Goal: Task Accomplishment & Management: Manage account settings

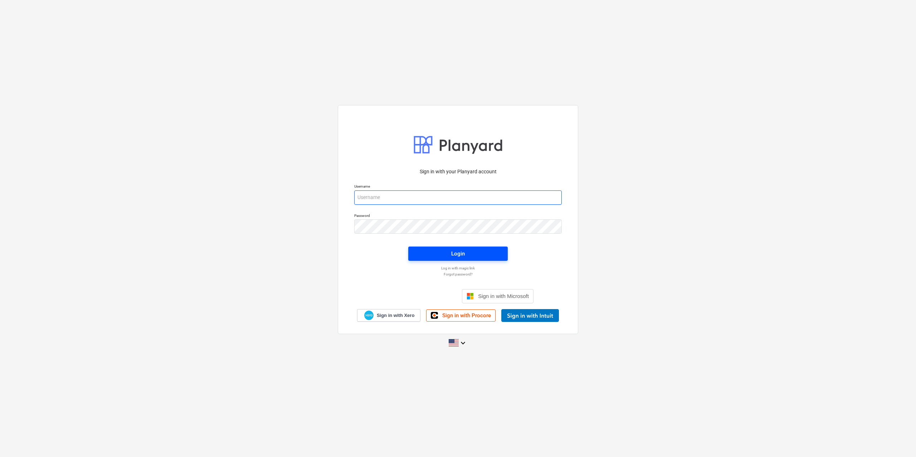
type input "[EMAIL_ADDRESS][DOMAIN_NAME]"
click at [468, 250] on span "Login" at bounding box center [458, 253] width 82 height 9
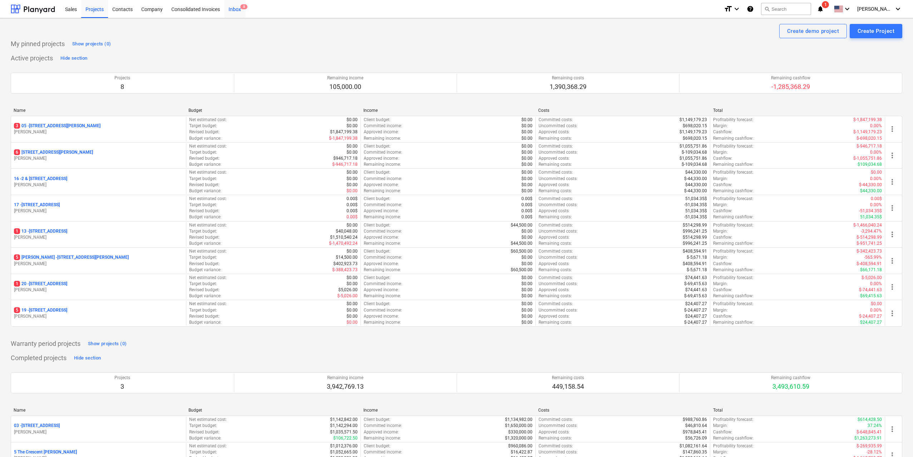
click at [228, 8] on div "Inbox 8" at bounding box center [234, 9] width 21 height 18
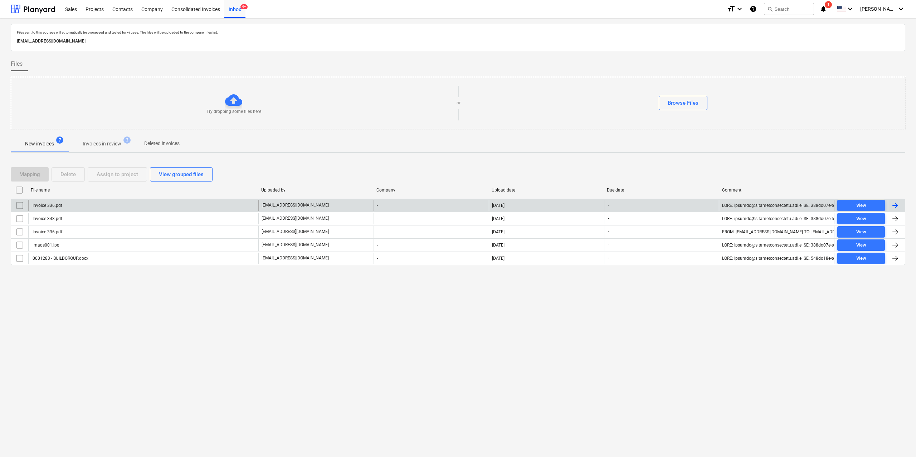
click at [56, 207] on div "Invoice 336.pdf" at bounding box center [46, 205] width 31 height 5
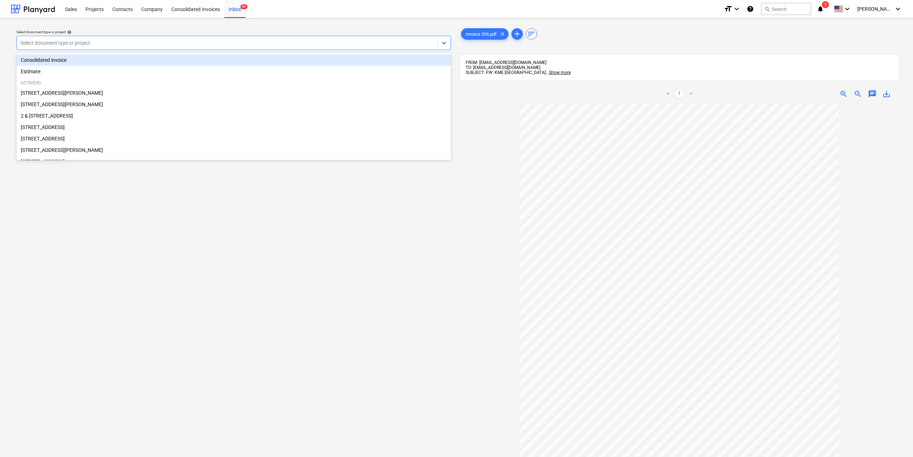
click at [222, 46] on div at bounding box center [226, 42] width 413 height 7
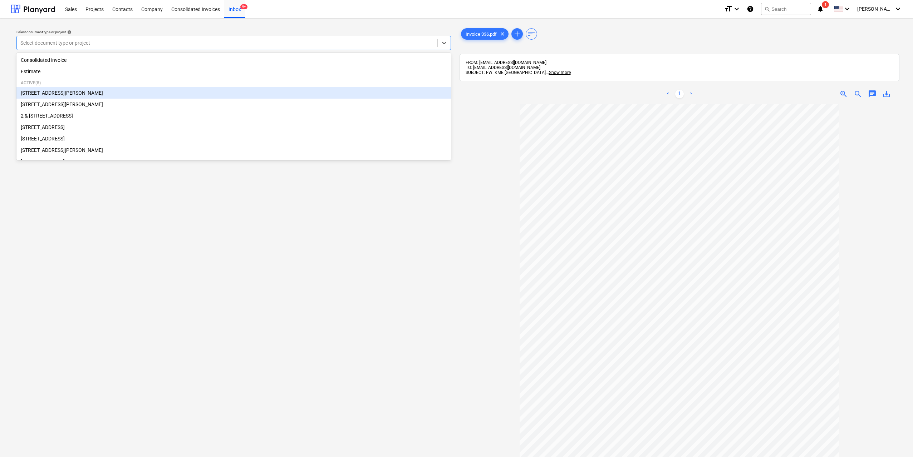
click at [94, 97] on div "[STREET_ADDRESS][PERSON_NAME]" at bounding box center [233, 92] width 435 height 11
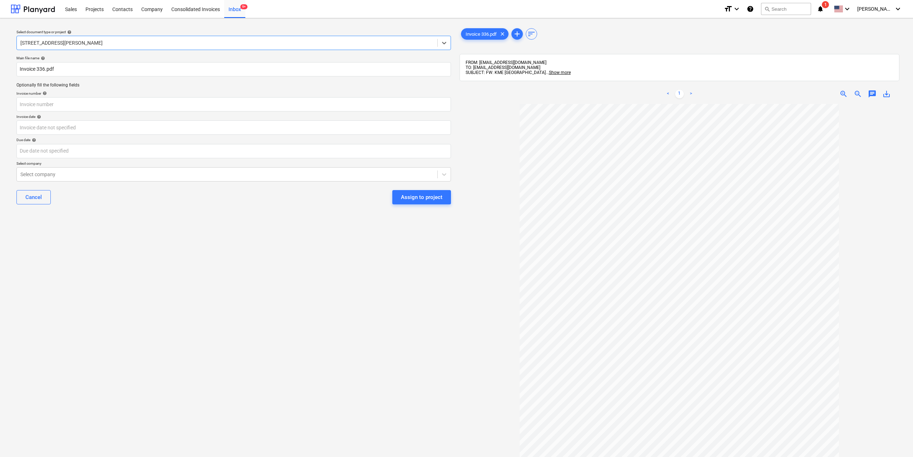
click at [395, 191] on button "Assign to project" at bounding box center [421, 197] width 59 height 14
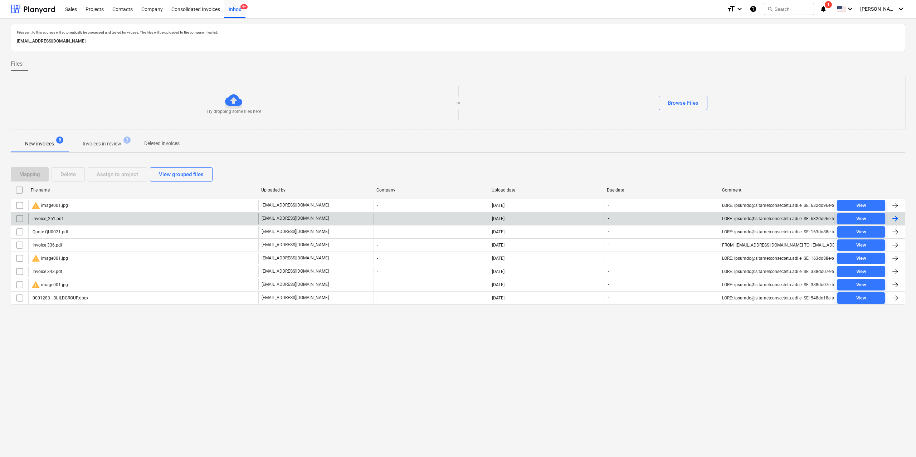
click at [69, 221] on div "invoice_251.pdf" at bounding box center [143, 218] width 230 height 11
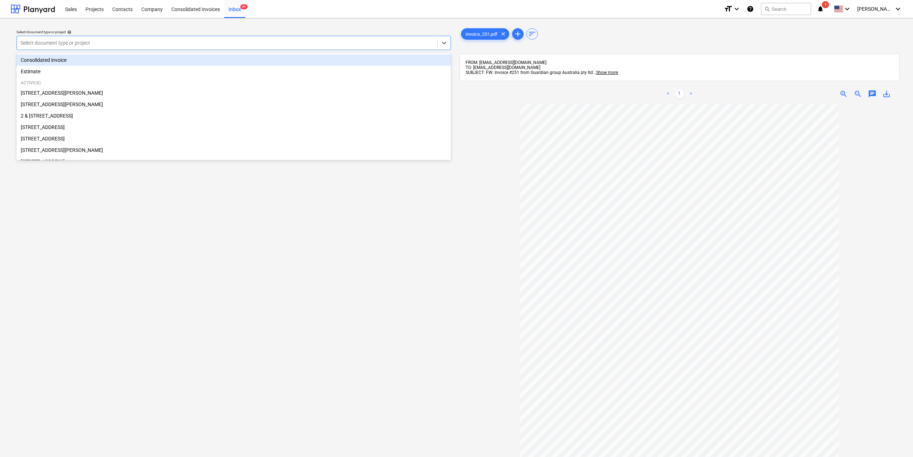
click at [317, 50] on div "Select document type or project" at bounding box center [233, 43] width 435 height 14
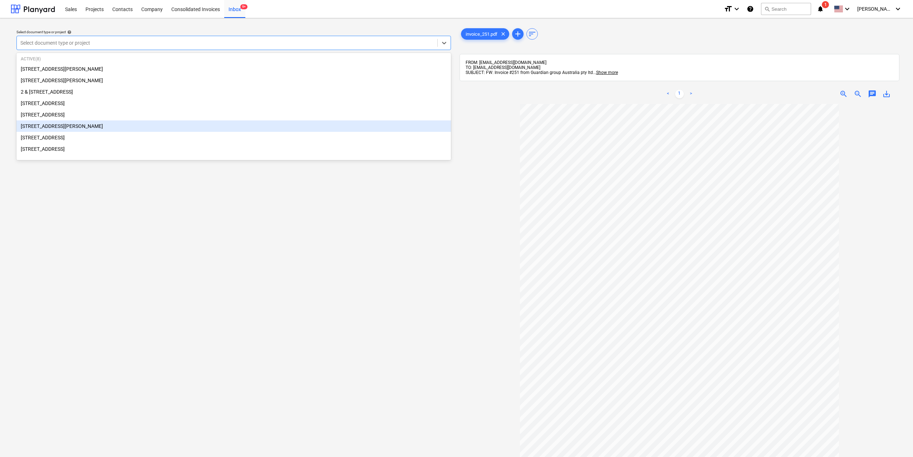
scroll to position [36, 0]
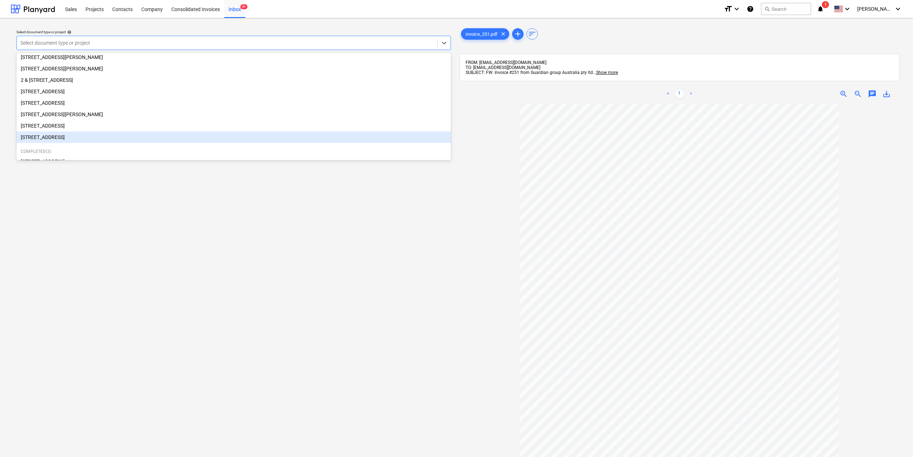
click at [88, 140] on div "[STREET_ADDRESS]" at bounding box center [233, 137] width 435 height 11
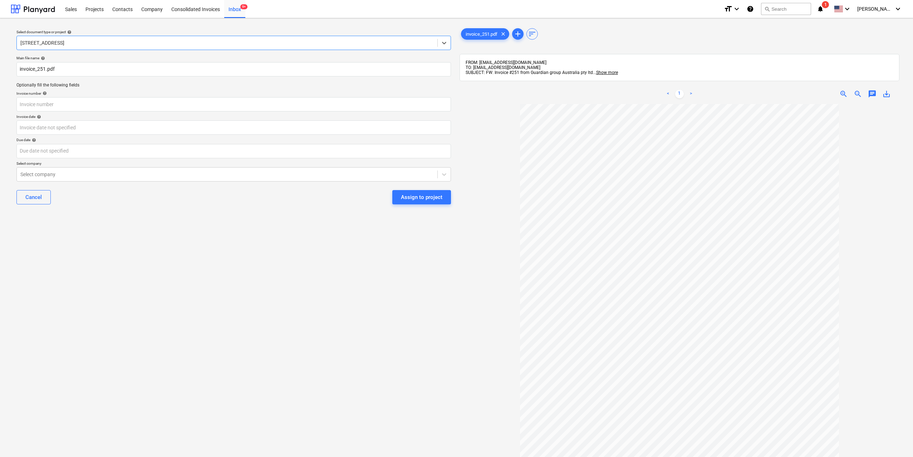
click at [439, 195] on div "Assign to project" at bounding box center [421, 197] width 41 height 9
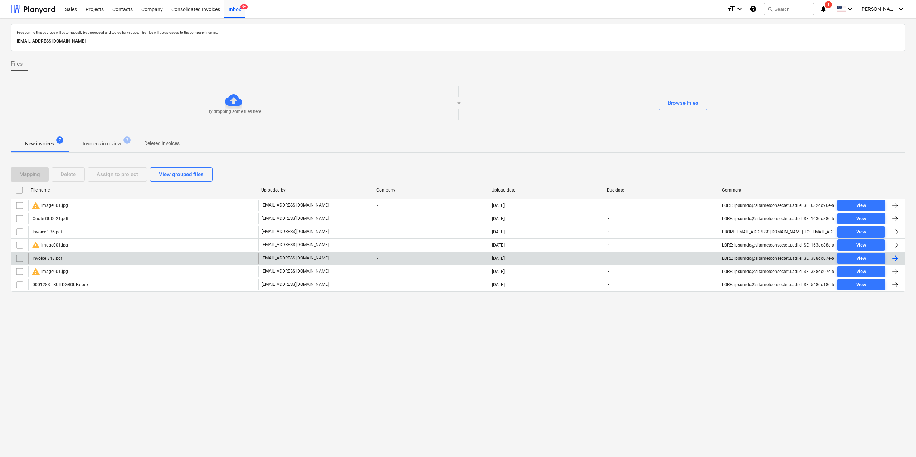
click at [65, 259] on div "Invoice 343.pdf" at bounding box center [143, 258] width 230 height 11
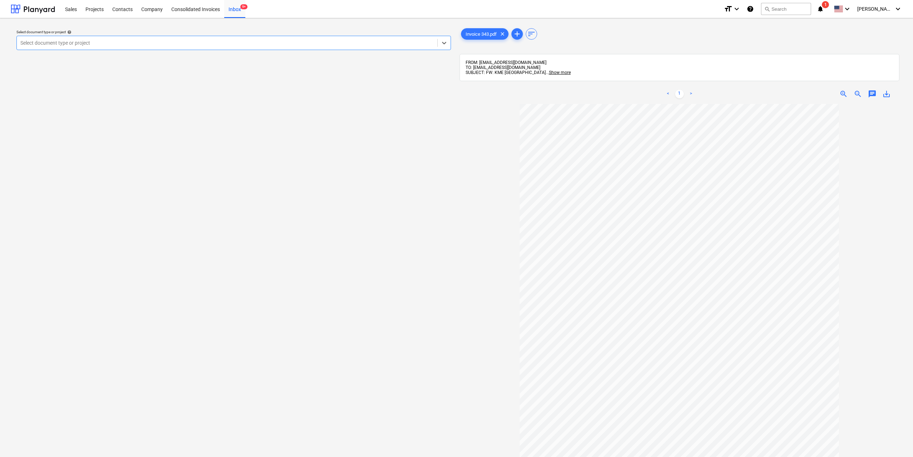
click at [103, 45] on div at bounding box center [226, 42] width 413 height 7
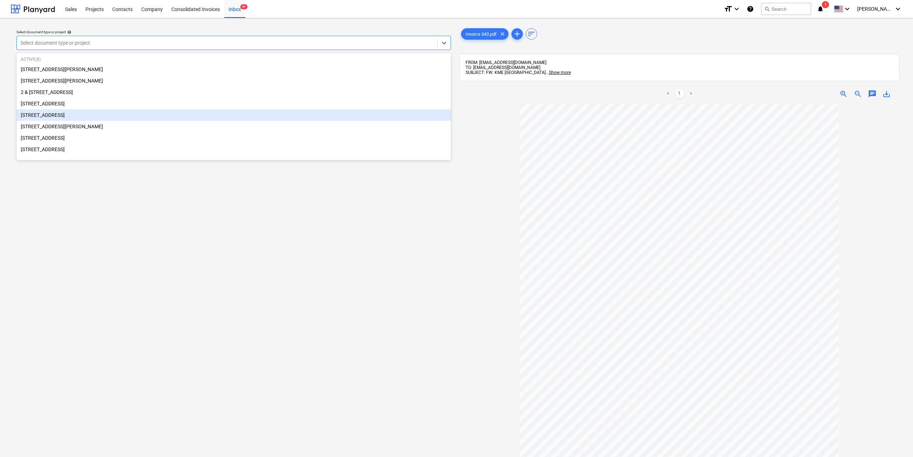
scroll to position [36, 0]
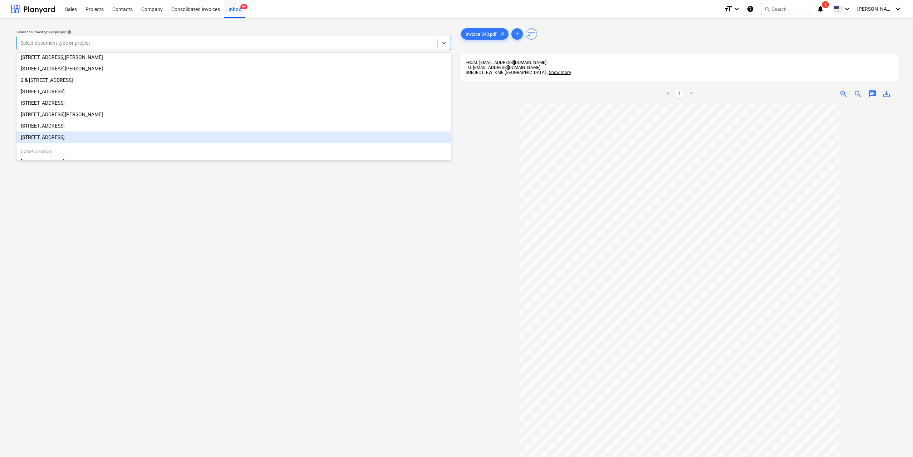
click at [94, 137] on div "[STREET_ADDRESS]" at bounding box center [233, 137] width 435 height 11
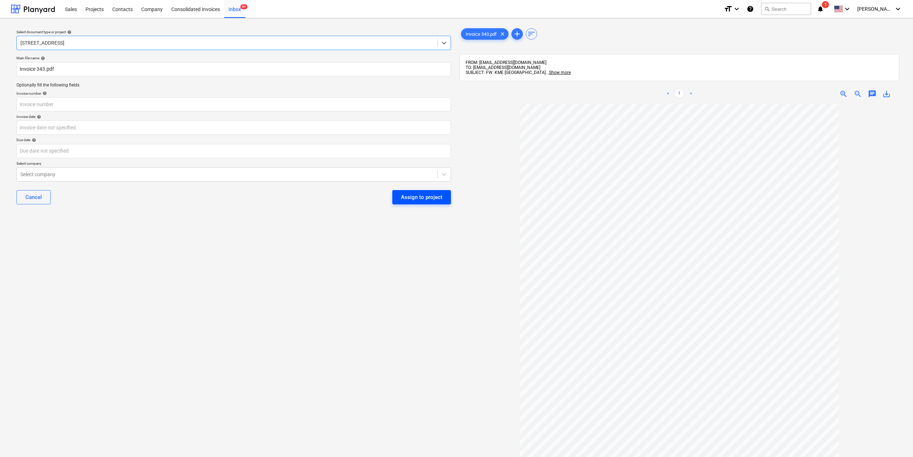
click at [433, 196] on div "Assign to project" at bounding box center [421, 197] width 41 height 9
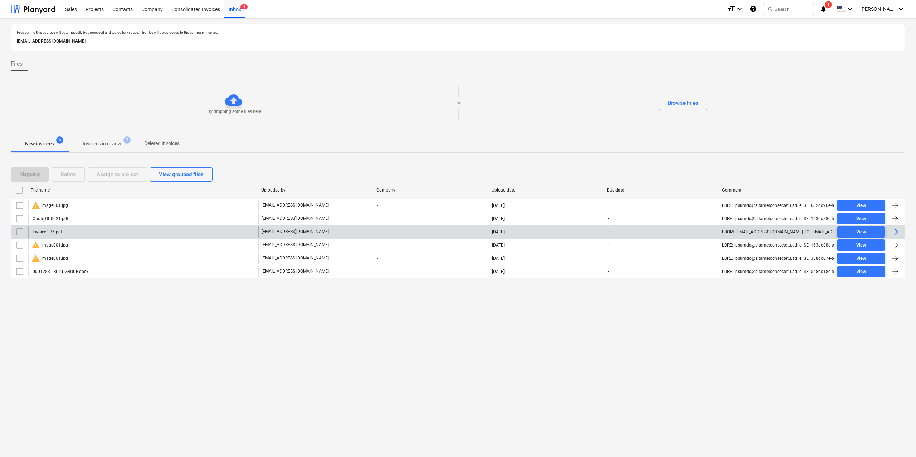
click at [91, 231] on div "Invoice 336.pdf" at bounding box center [143, 231] width 230 height 11
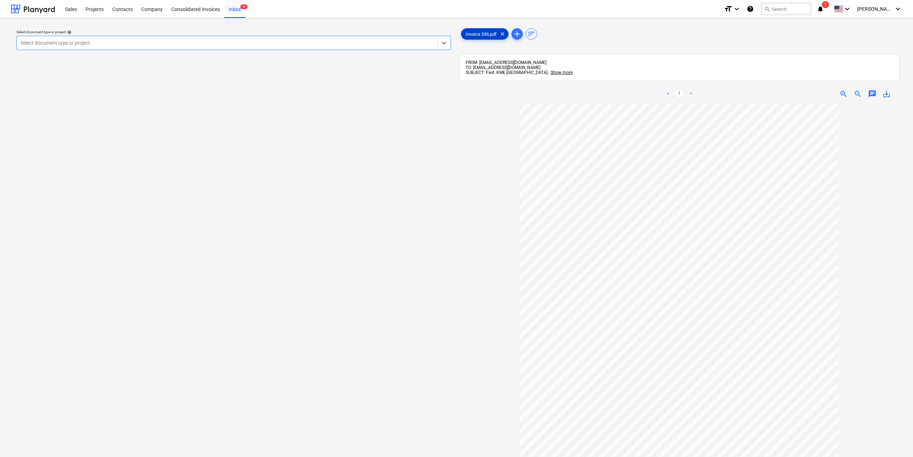
click at [474, 34] on span "Invoice 336.pdf" at bounding box center [481, 33] width 40 height 5
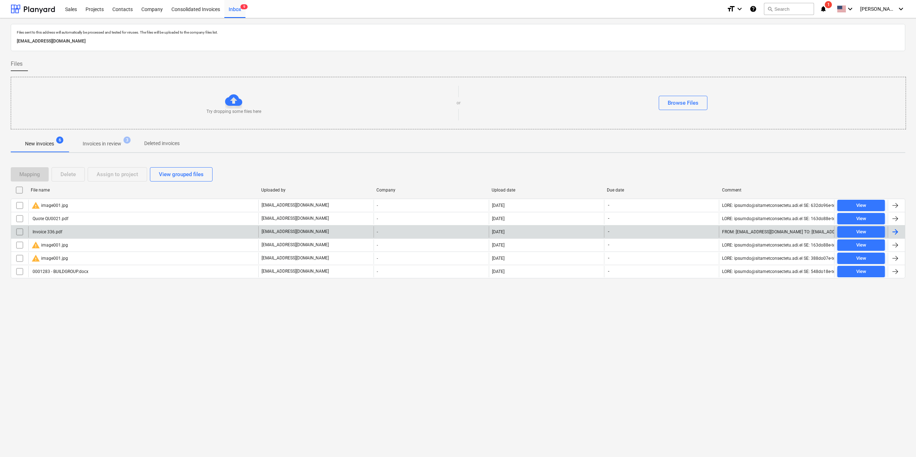
click at [19, 233] on input "checkbox" at bounding box center [19, 231] width 11 height 11
click at [71, 173] on div "Delete" at bounding box center [67, 174] width 15 height 9
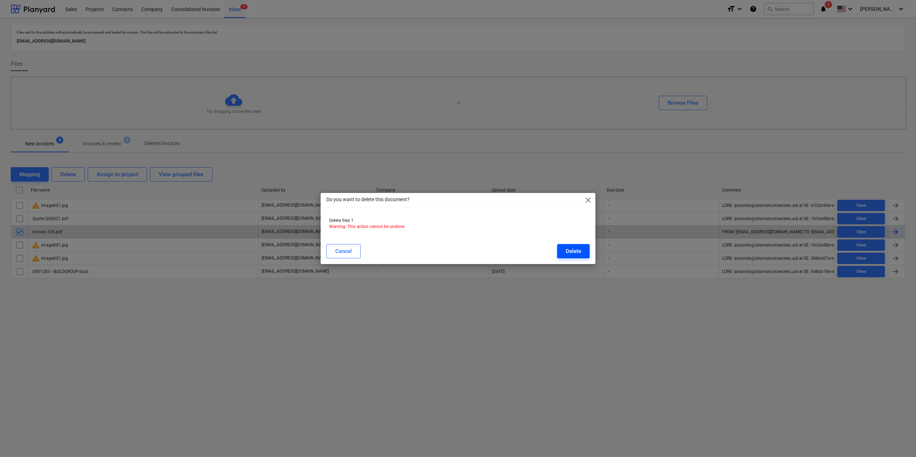
click at [573, 252] on div "Delete" at bounding box center [573, 251] width 15 height 9
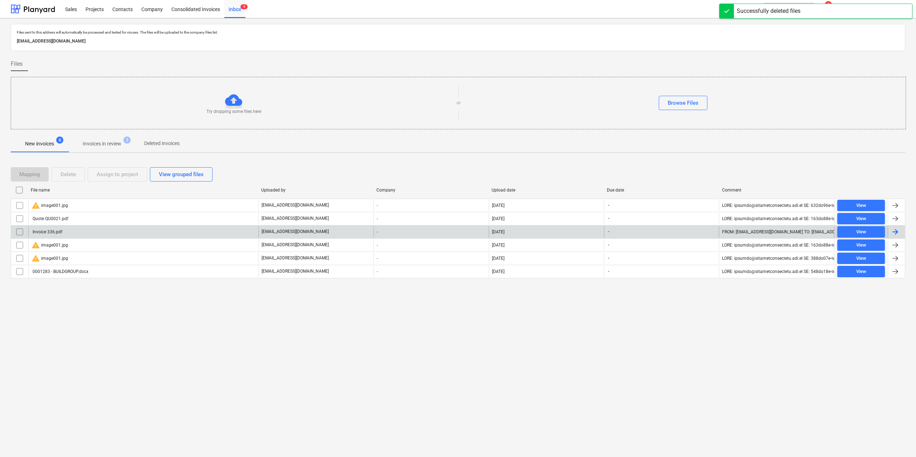
click at [79, 320] on div "Files sent to this address will automatically be processed and tested for virus…" at bounding box center [458, 237] width 916 height 439
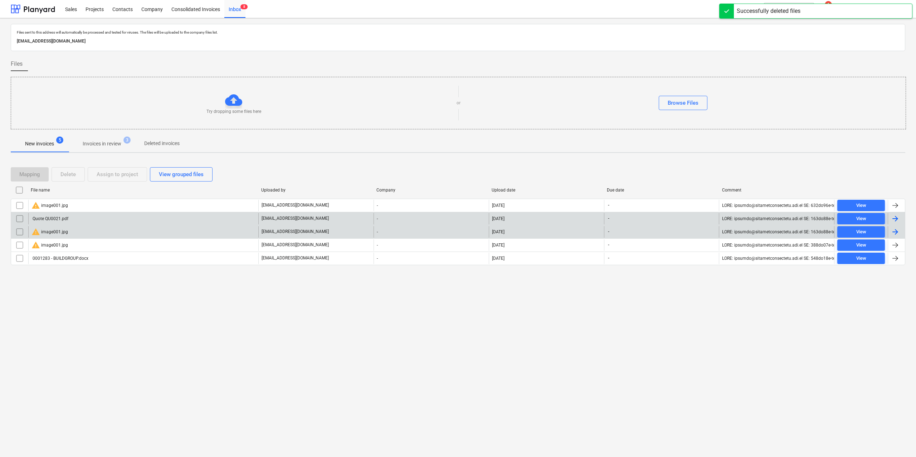
click at [43, 220] on div "Quote QU0021.pdf" at bounding box center [49, 218] width 37 height 5
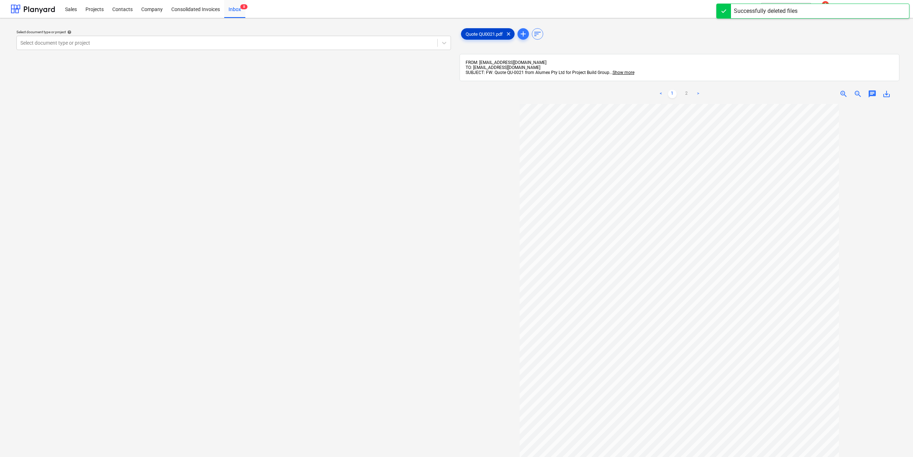
click at [479, 33] on span "Quote QU0021.pdf" at bounding box center [484, 33] width 46 height 5
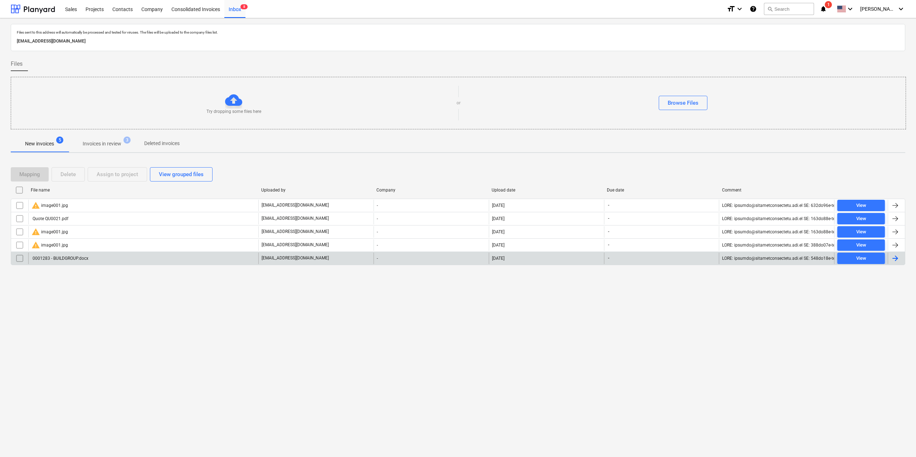
click at [51, 257] on div "0001283 - BUILDGROUP.docx" at bounding box center [59, 258] width 57 height 5
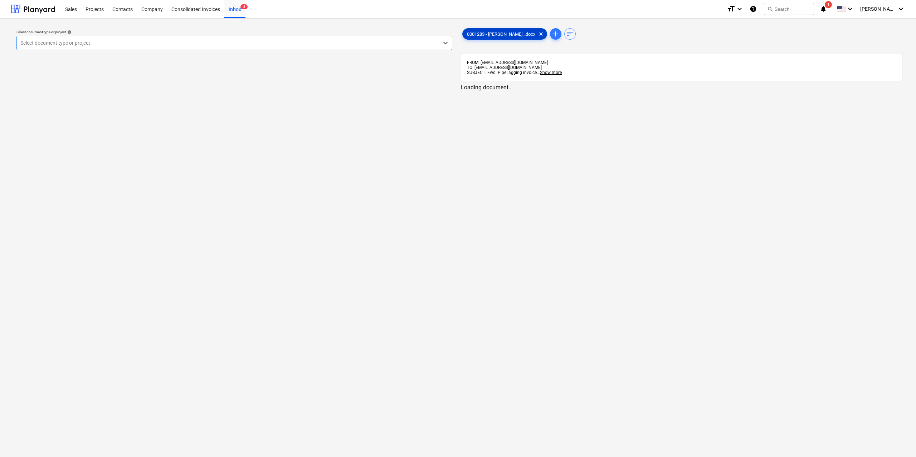
click at [475, 30] on div "0001283 - [PERSON_NAME]...docx clear" at bounding box center [504, 33] width 85 height 11
click at [490, 35] on span "0001283 - [PERSON_NAME]...docx" at bounding box center [500, 33] width 77 height 5
